Goal: Entertainment & Leisure: Consume media (video, audio)

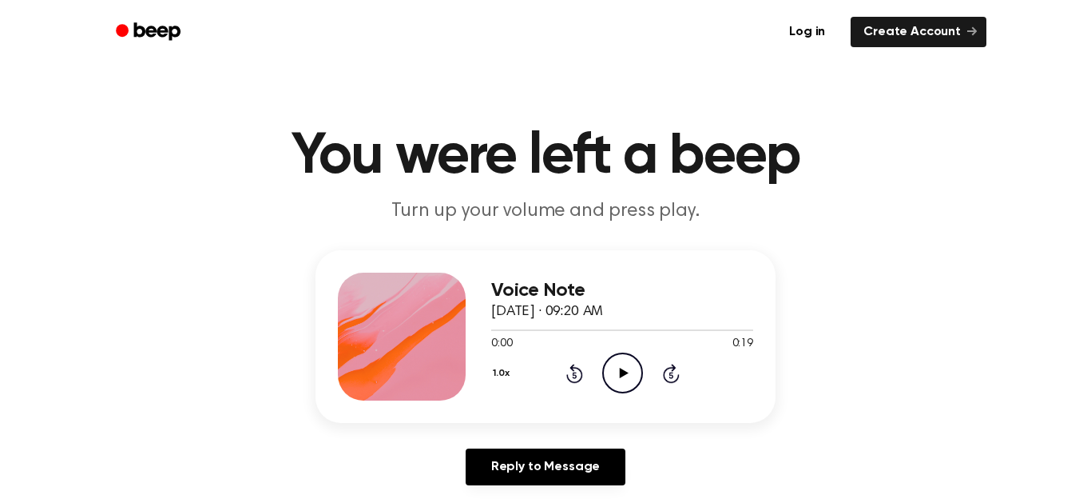
click at [626, 377] on icon "Play Audio" at bounding box center [622, 372] width 41 height 41
click at [622, 377] on icon "Pause Audio" at bounding box center [622, 372] width 41 height 41
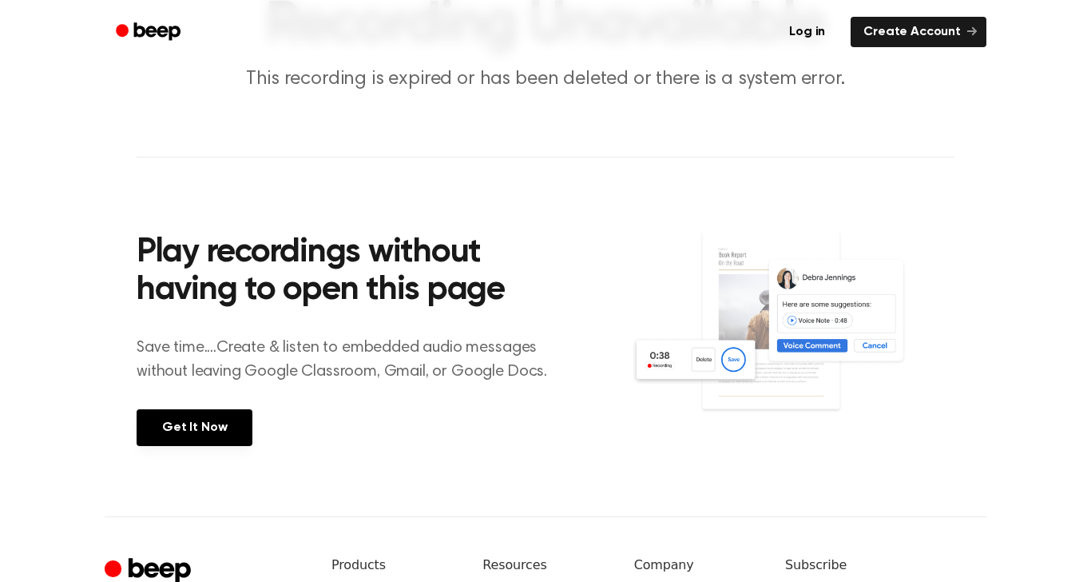
scroll to position [130, 0]
